Goal: Task Accomplishment & Management: Use online tool/utility

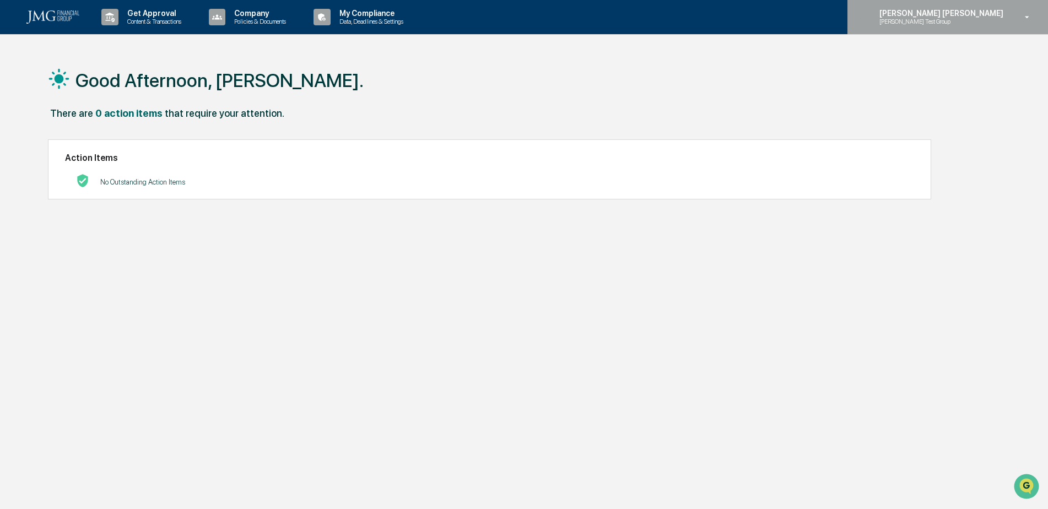
click at [978, 21] on p "[PERSON_NAME] Test Group" at bounding box center [924, 22] width 108 height 8
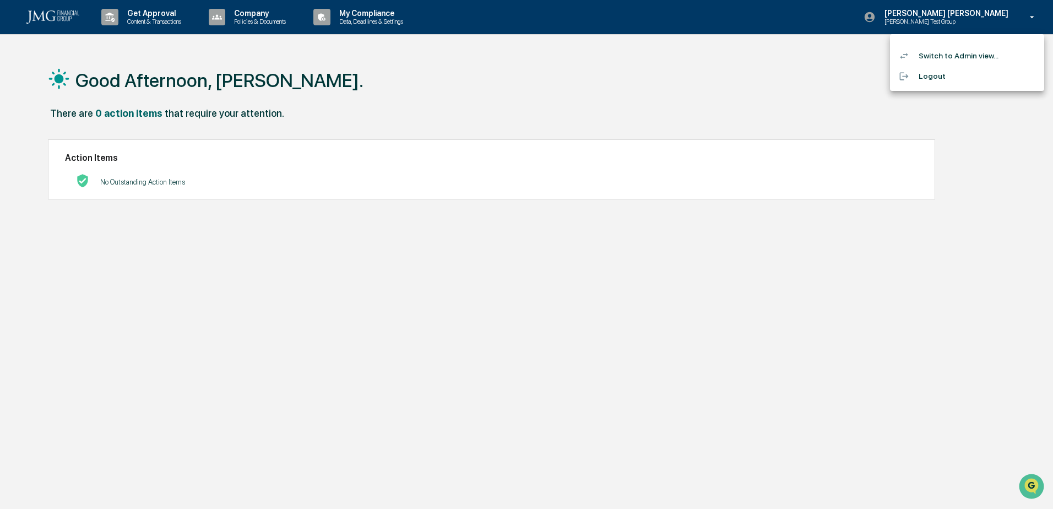
drag, startPoint x: 380, startPoint y: 45, endPoint x: 208, endPoint y: 41, distance: 171.4
click at [380, 45] on div at bounding box center [526, 254] width 1053 height 509
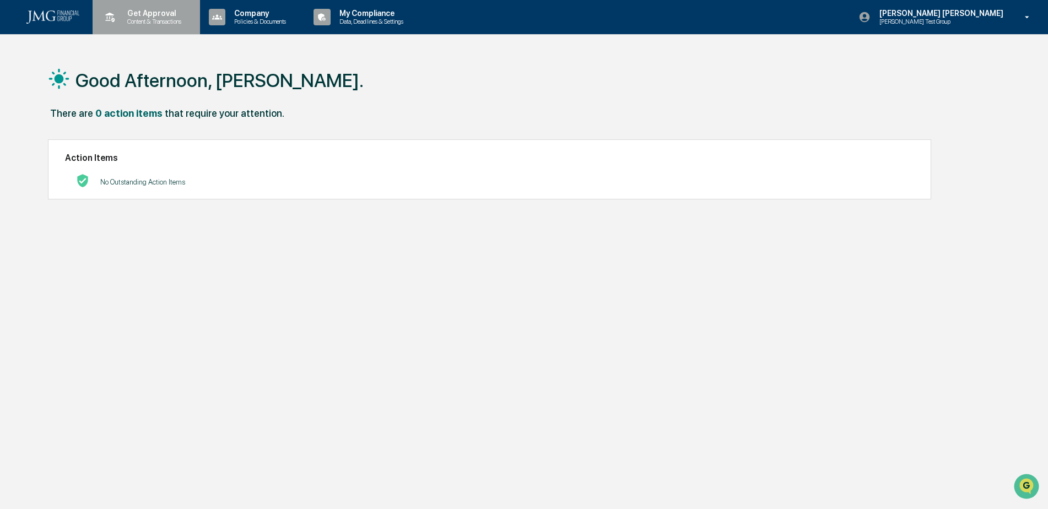
click at [138, 20] on p "Content & Transactions" at bounding box center [152, 22] width 68 height 8
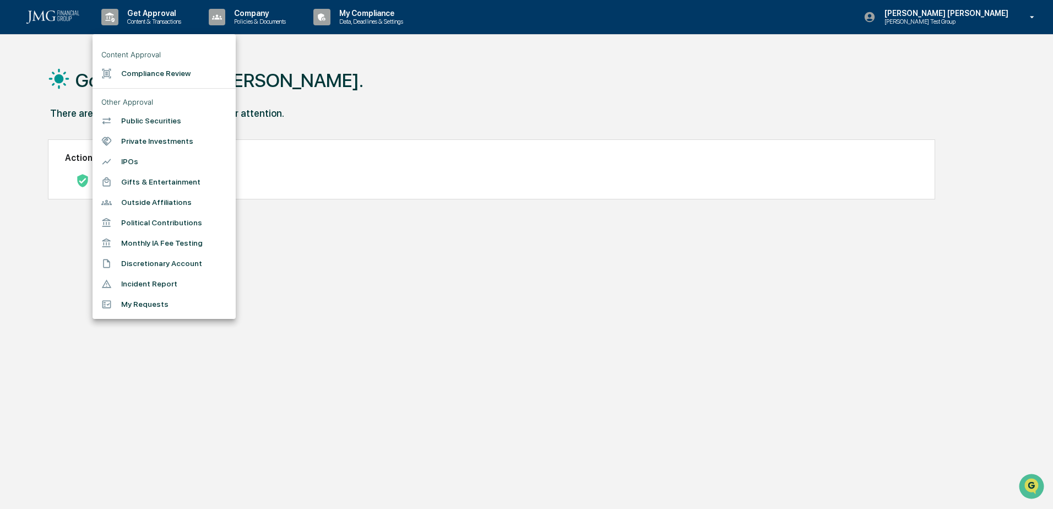
click at [178, 311] on li "My Requests" at bounding box center [164, 304] width 143 height 20
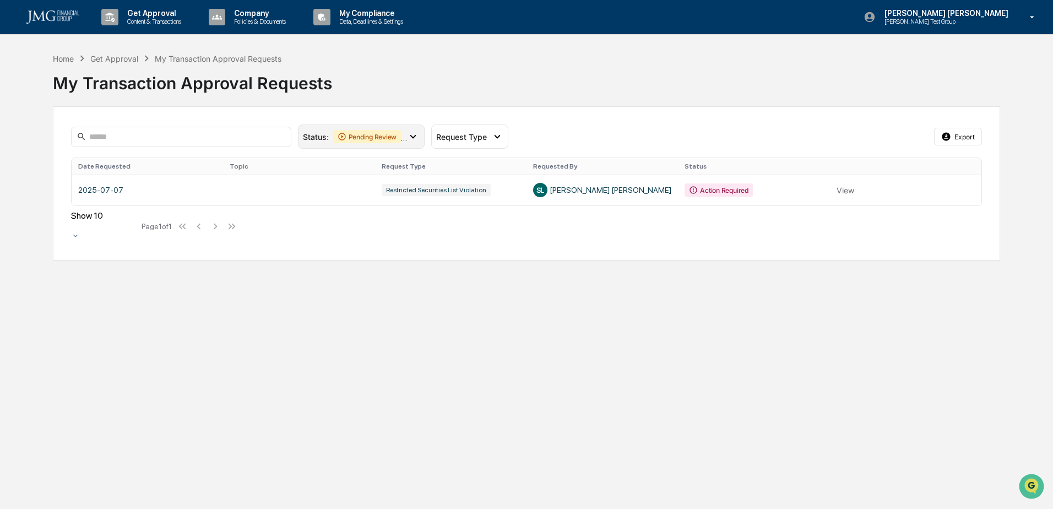
click at [414, 140] on icon at bounding box center [413, 137] width 12 height 12
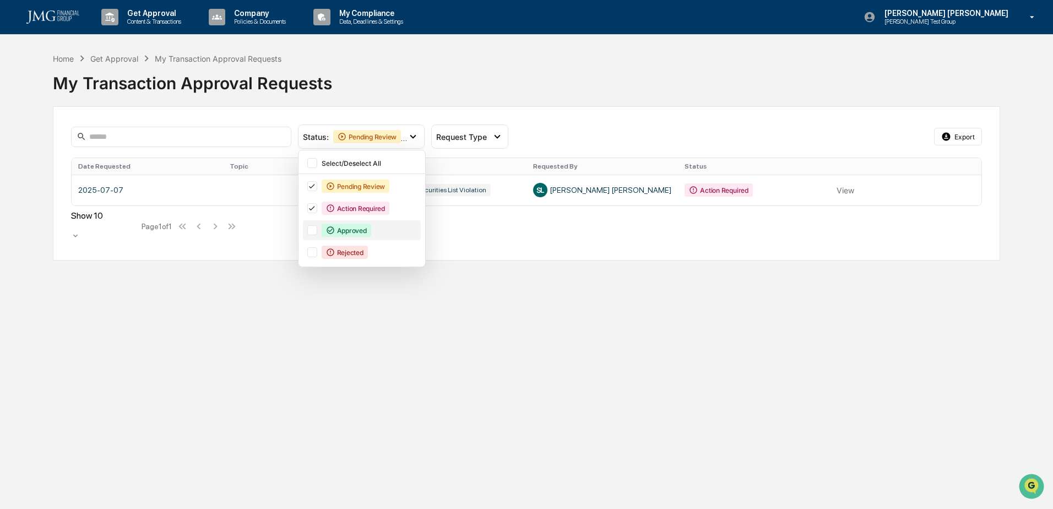
click at [316, 228] on div at bounding box center [312, 230] width 10 height 10
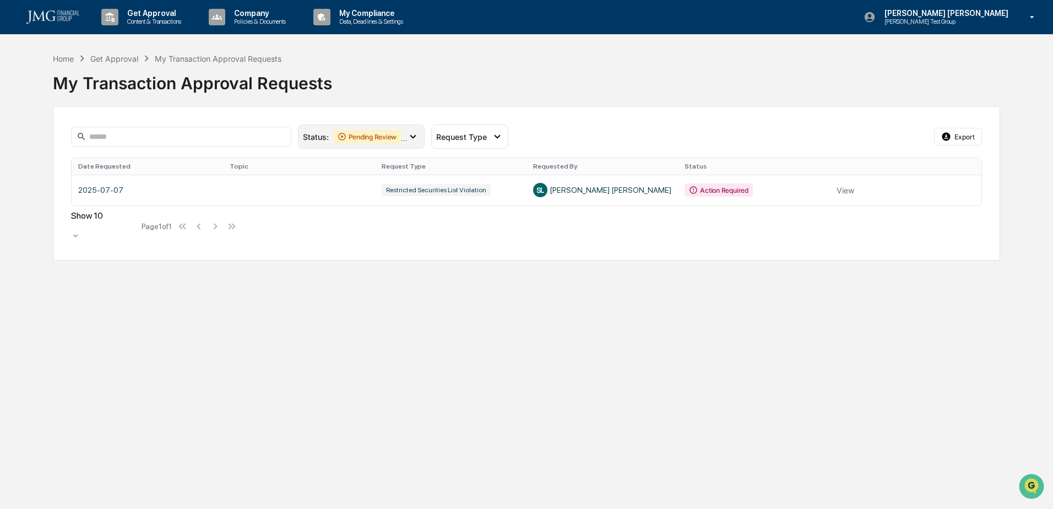
click at [371, 129] on div "Status : Pending Review Action Required Approved" at bounding box center [361, 136] width 127 height 24
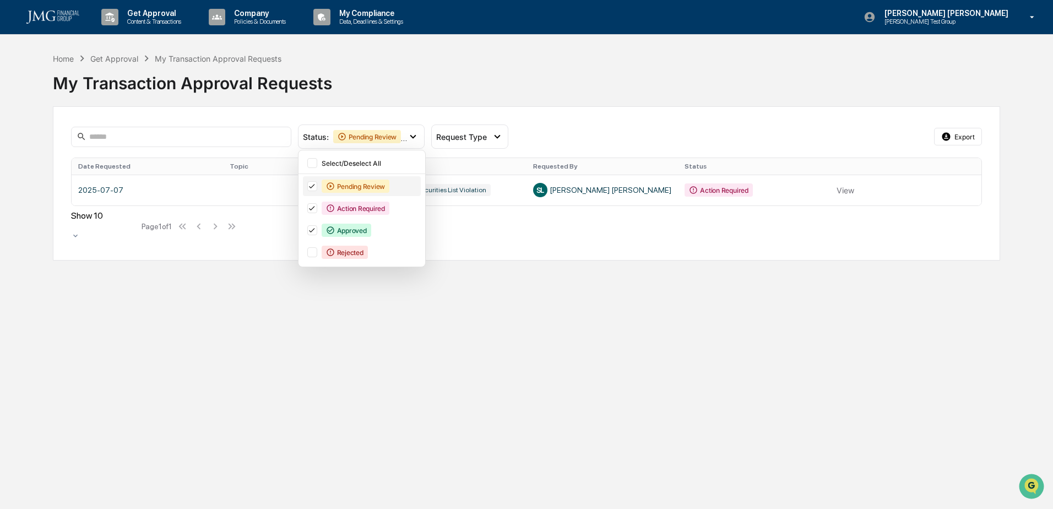
click at [311, 185] on icon at bounding box center [312, 186] width 12 height 8
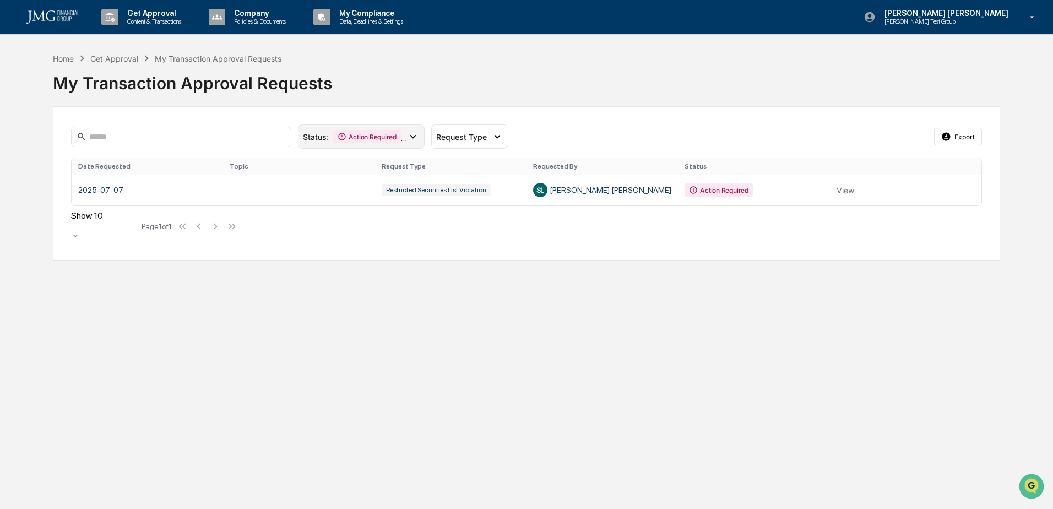
click at [343, 136] on icon at bounding box center [342, 136] width 9 height 9
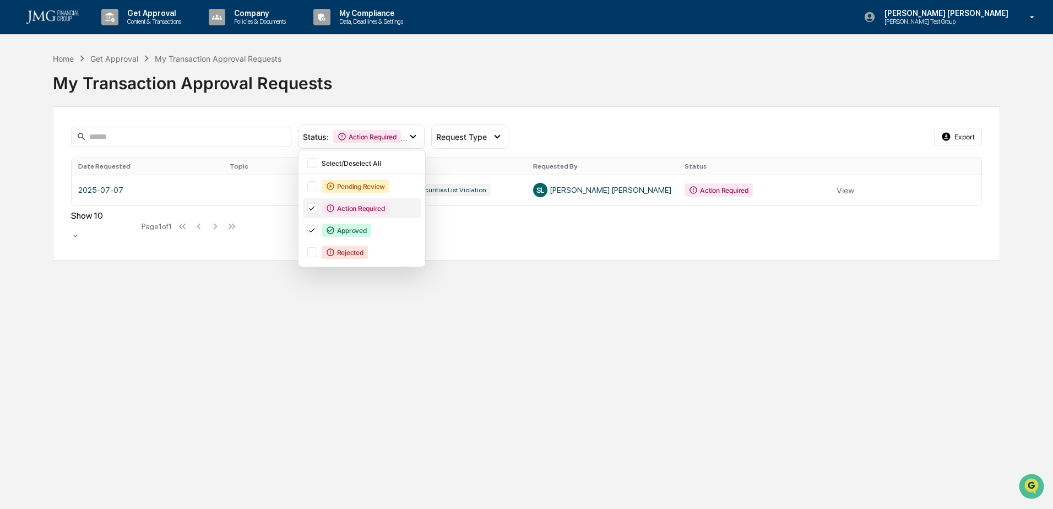
click at [314, 207] on icon at bounding box center [313, 209] width 6 height 4
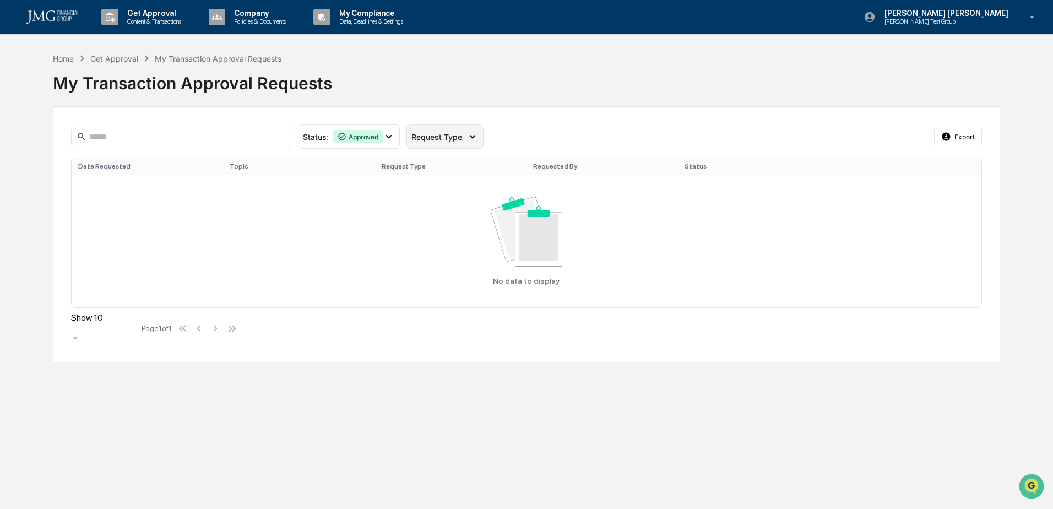
click at [458, 142] on div "Request Type" at bounding box center [445, 136] width 77 height 24
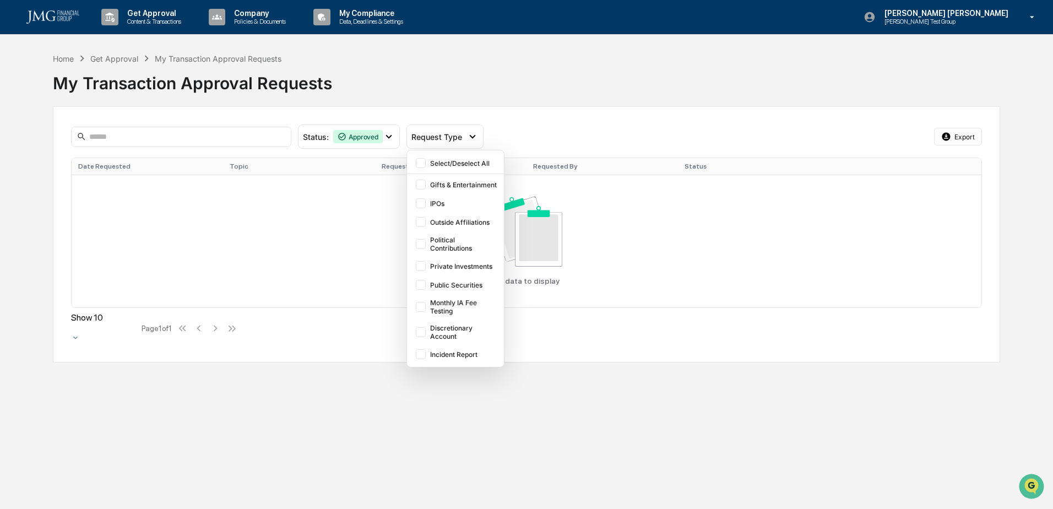
click at [583, 375] on div "Get Approval Content & Transactions Company Policies & Documents My Compliance …" at bounding box center [526, 254] width 1053 height 509
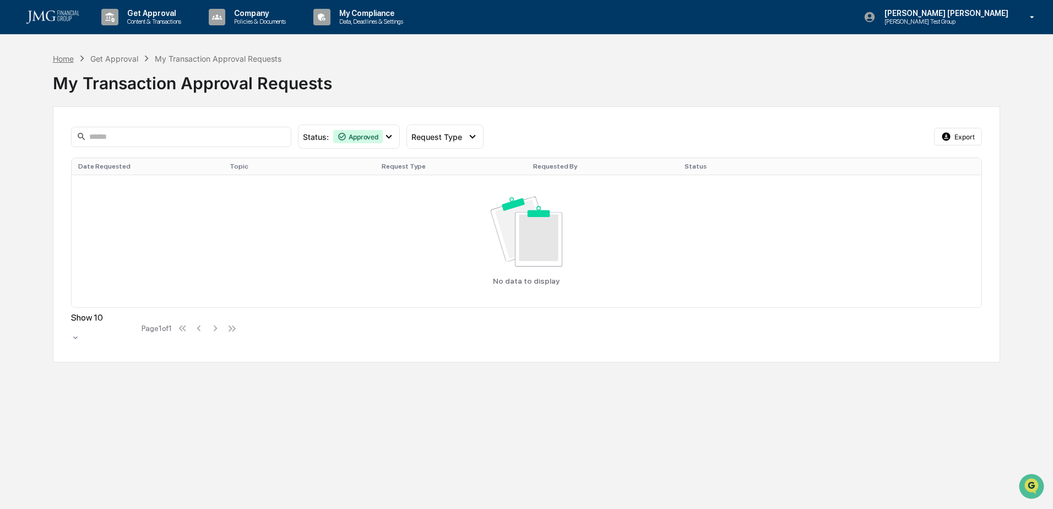
click at [69, 62] on div "Home" at bounding box center [63, 58] width 21 height 9
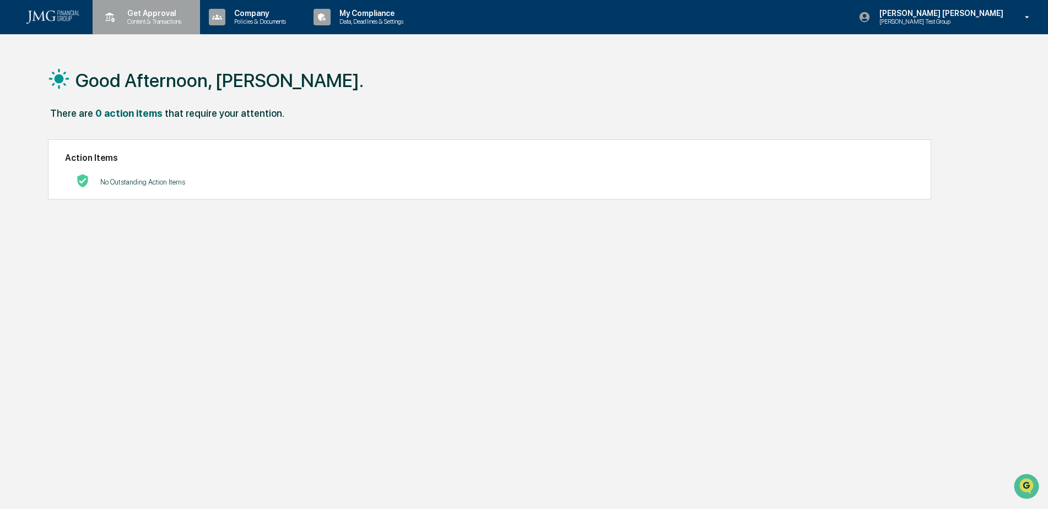
click at [187, 20] on p "Content & Transactions" at bounding box center [152, 22] width 68 height 8
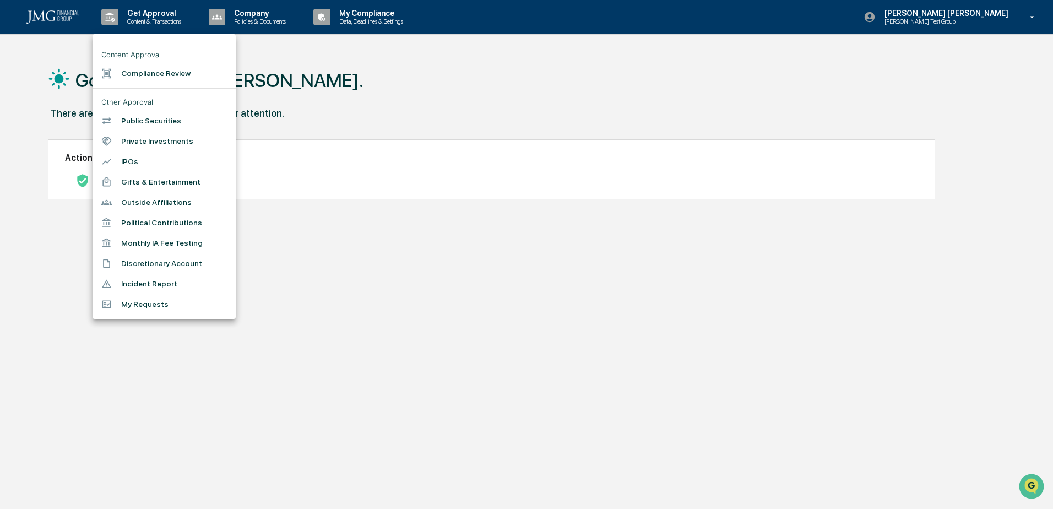
click at [169, 315] on li "My Requests" at bounding box center [164, 304] width 143 height 20
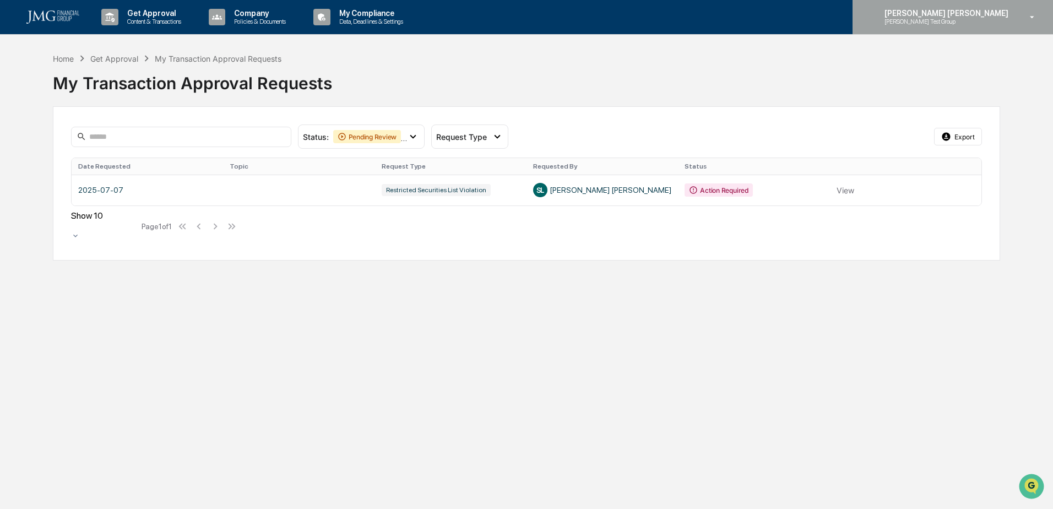
click at [993, 27] on div "[PERSON_NAME] [PERSON_NAME] [PERSON_NAME] Test Group" at bounding box center [953, 17] width 201 height 34
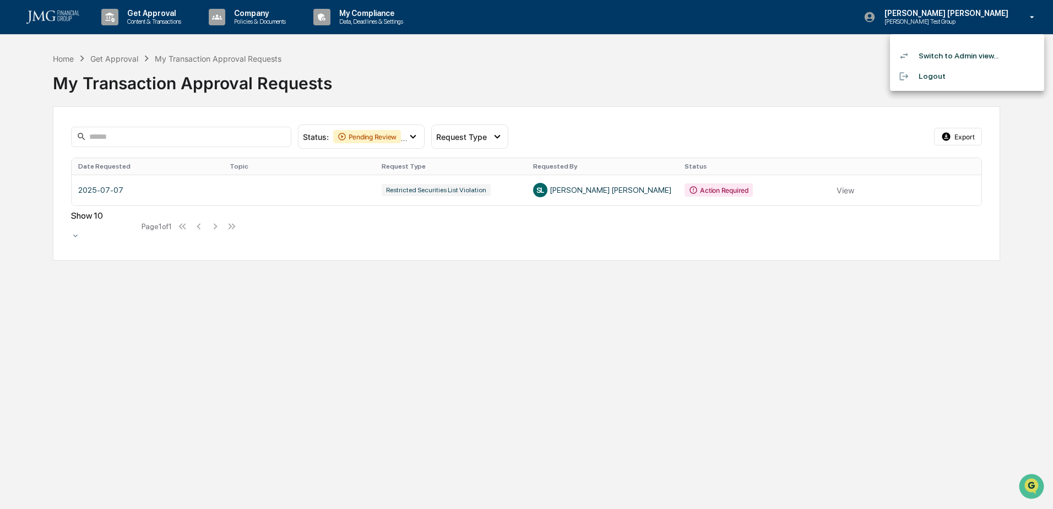
click at [978, 51] on li "Switch to Admin view..." at bounding box center [967, 56] width 154 height 20
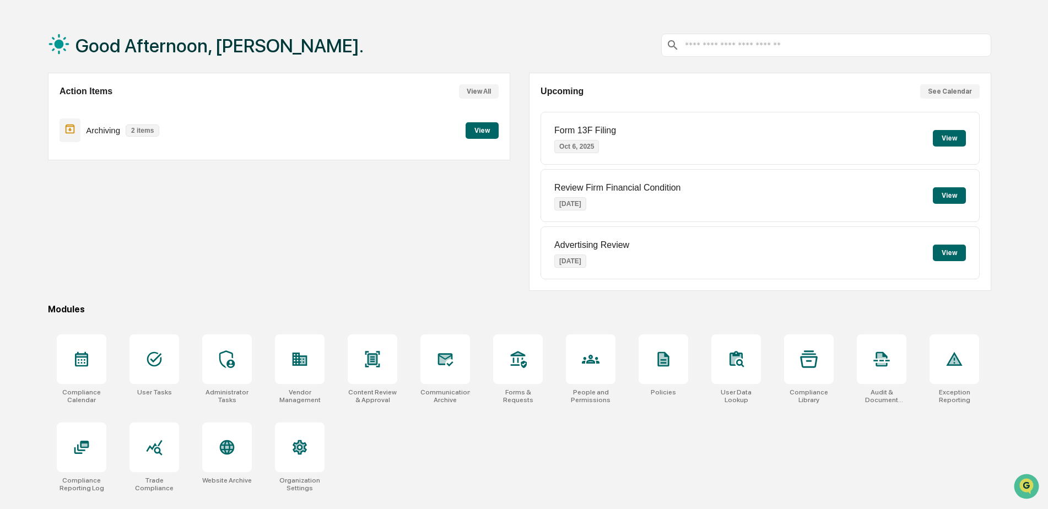
scroll to position [52, 0]
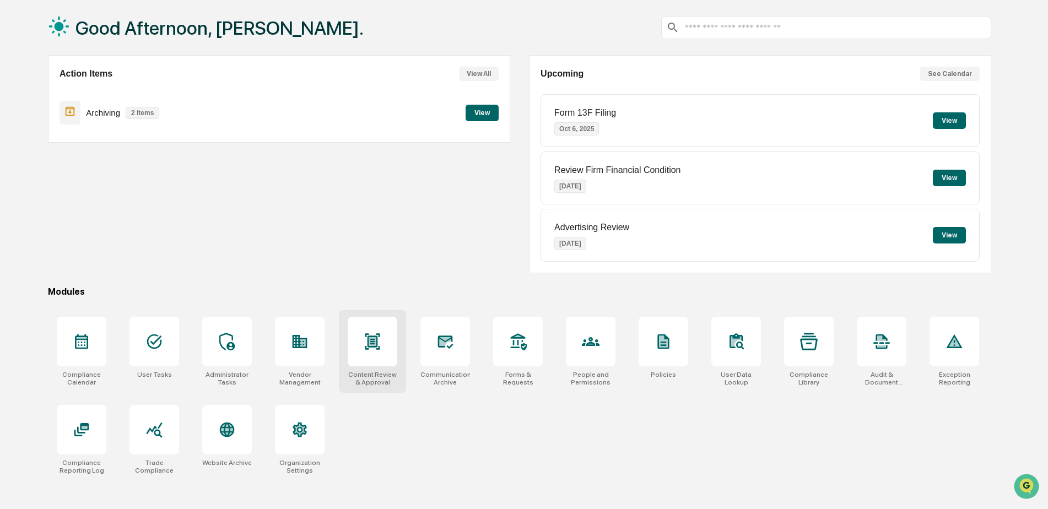
click at [372, 349] on icon at bounding box center [373, 342] width 18 height 18
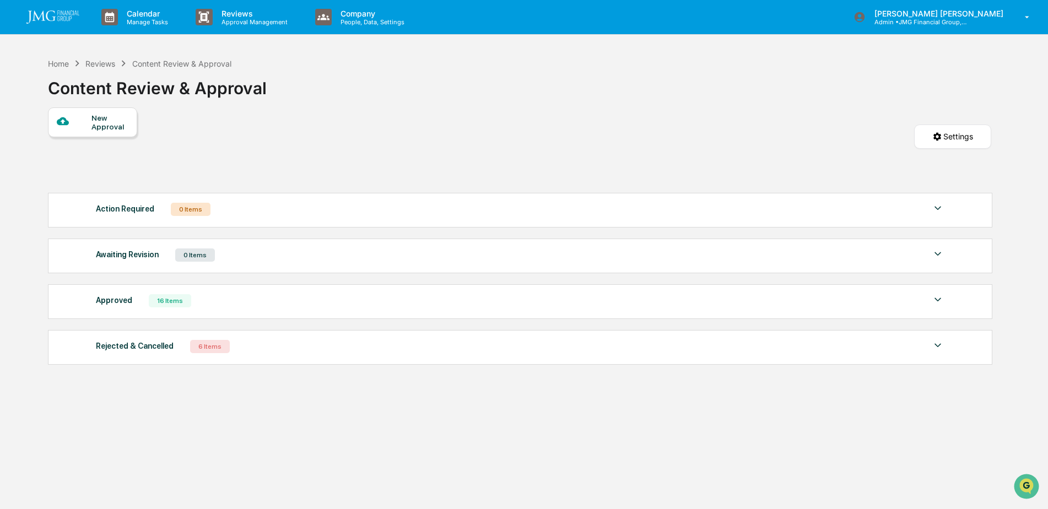
click at [929, 299] on div "Approved 16 Items" at bounding box center [520, 300] width 849 height 15
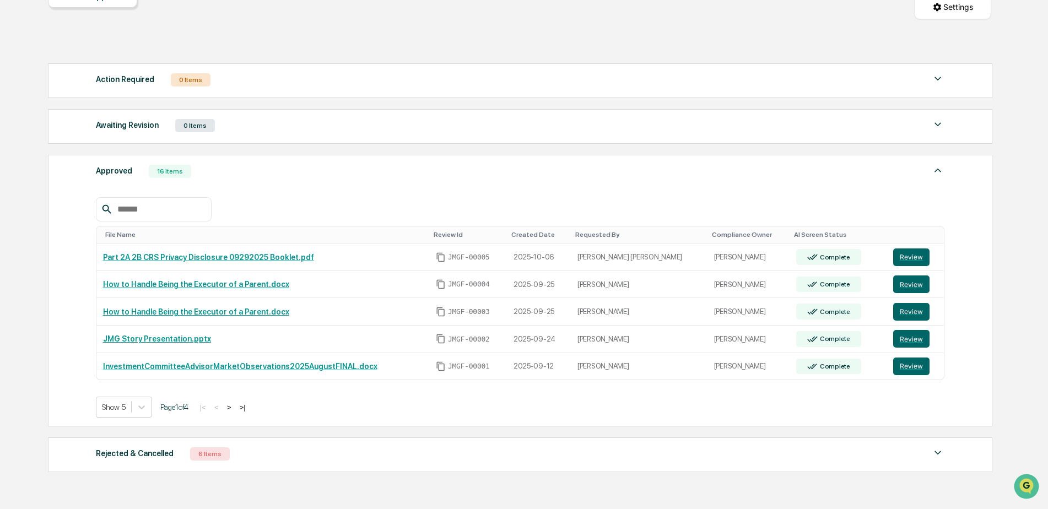
scroll to position [110, 0]
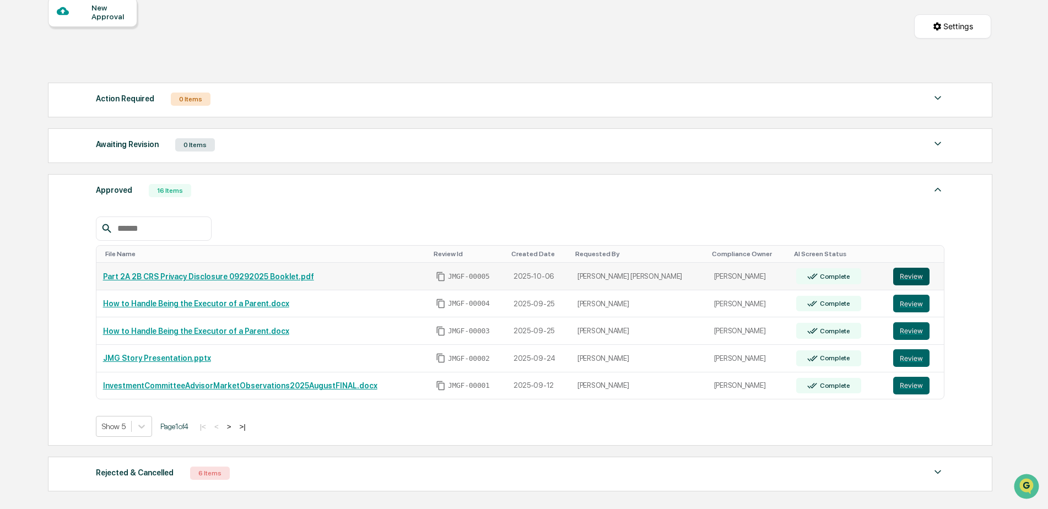
click at [909, 273] on button "Review" at bounding box center [911, 277] width 36 height 18
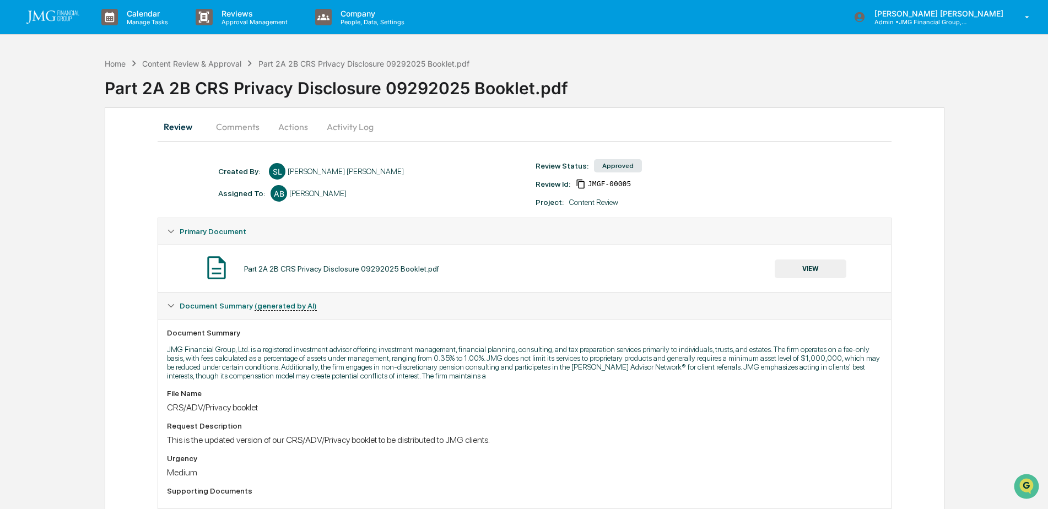
click at [232, 121] on button "Comments" at bounding box center [237, 126] width 61 height 26
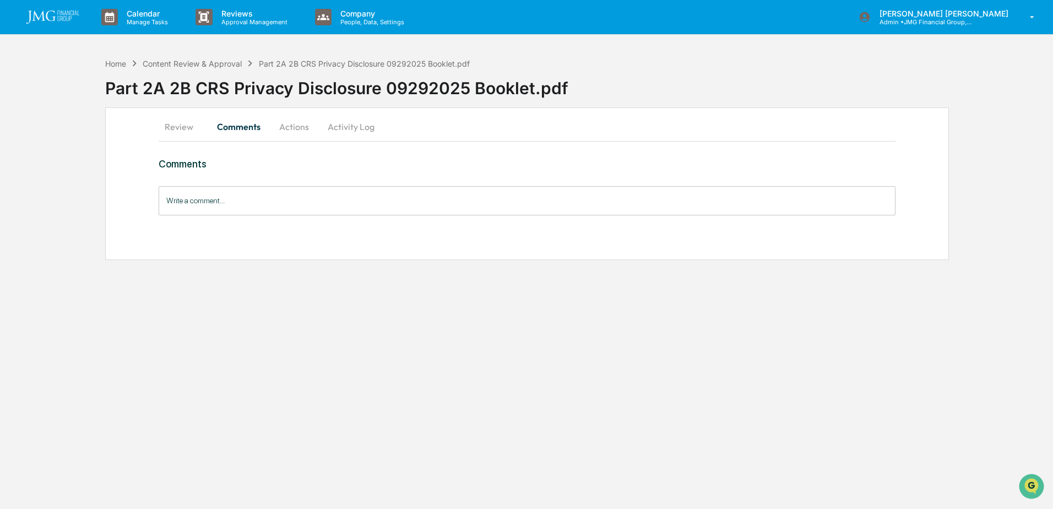
click at [288, 123] on button "Actions" at bounding box center [294, 126] width 50 height 26
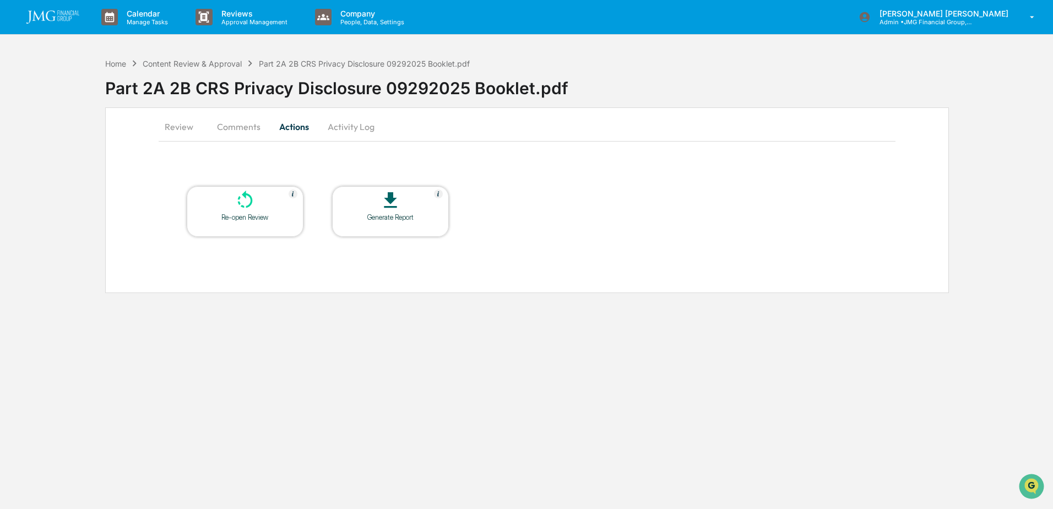
click at [357, 125] on button "Activity Log" at bounding box center [351, 126] width 64 height 26
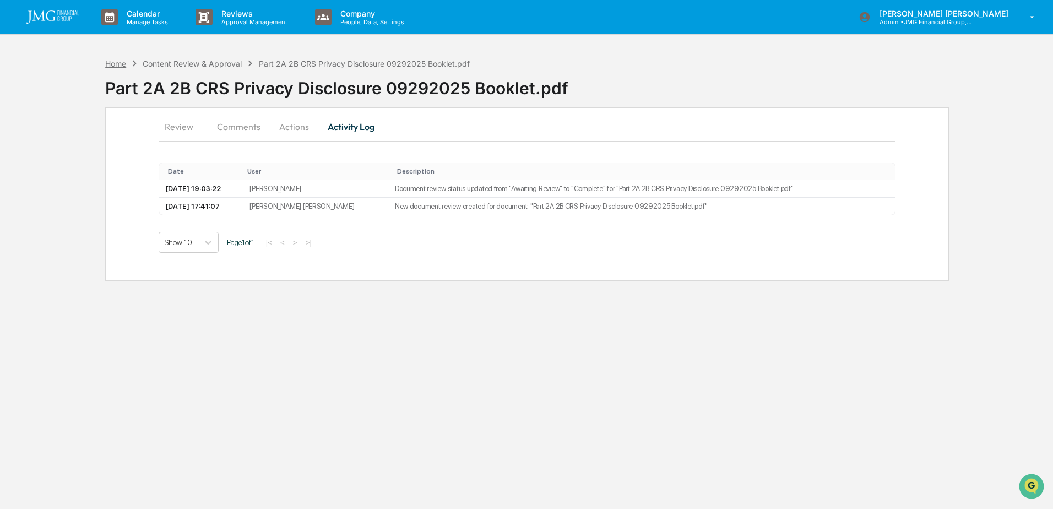
click at [119, 64] on div "Home" at bounding box center [115, 63] width 21 height 9
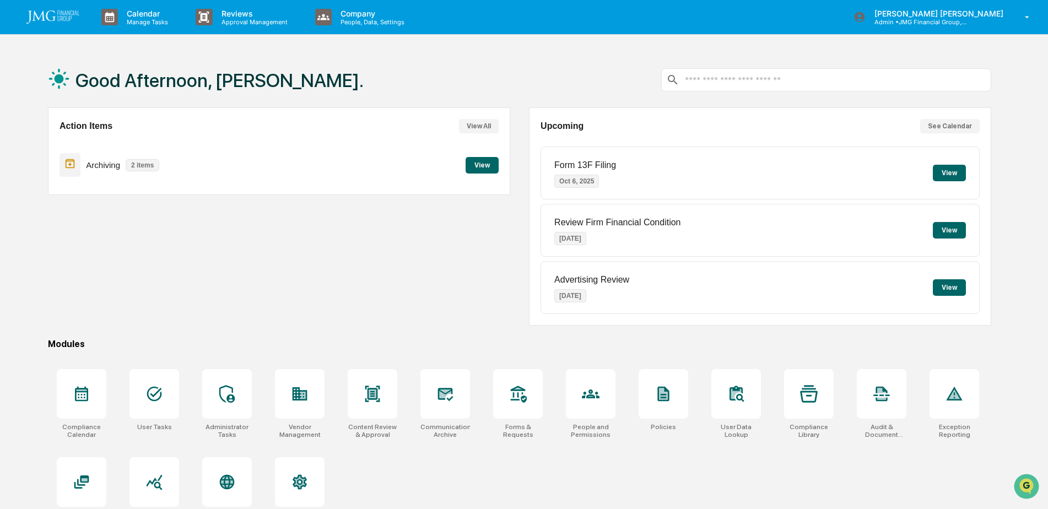
click at [379, 319] on div "Action Items View All Archiving 2 items View" at bounding box center [279, 216] width 462 height 218
